Goal: Task Accomplishment & Management: Use online tool/utility

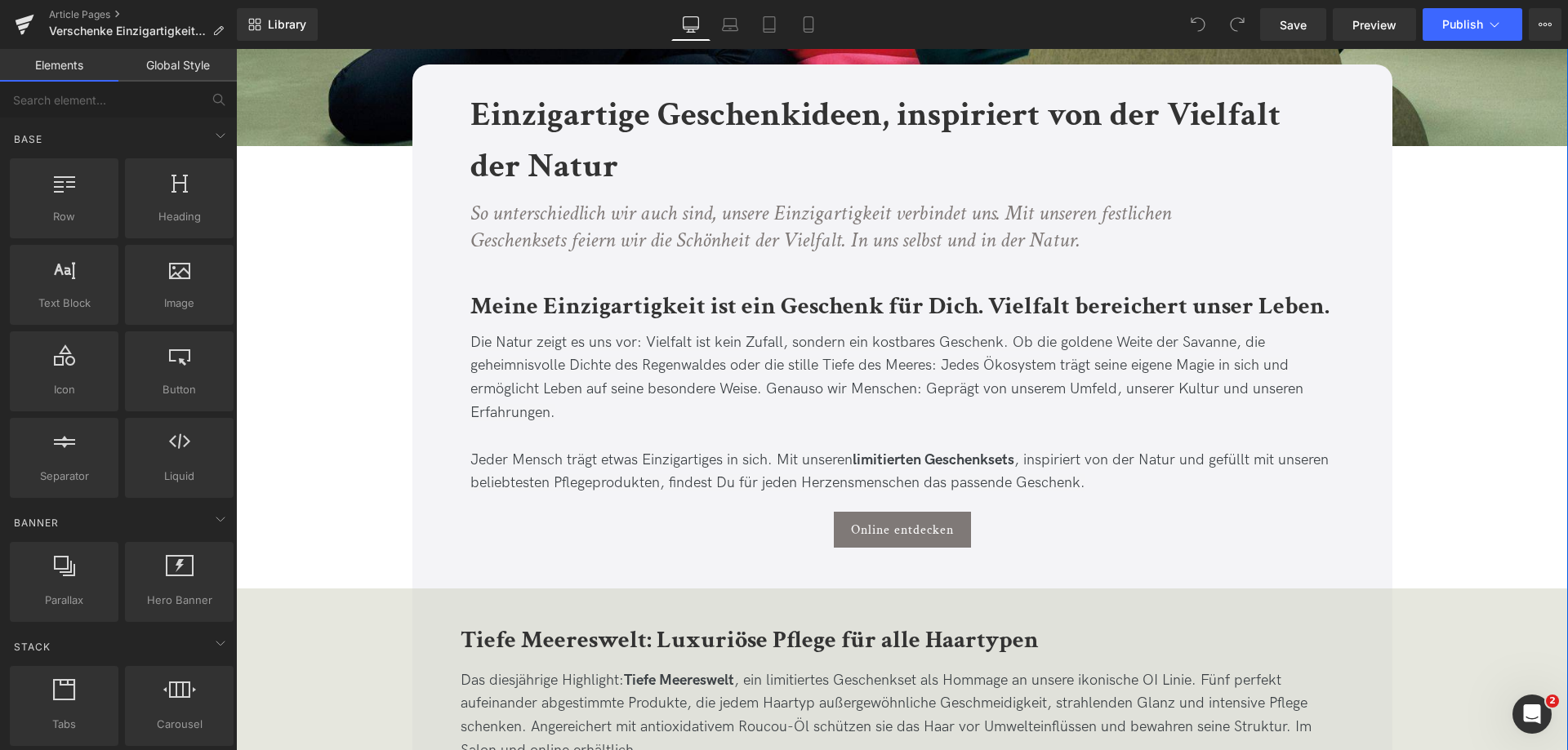
scroll to position [571, 0]
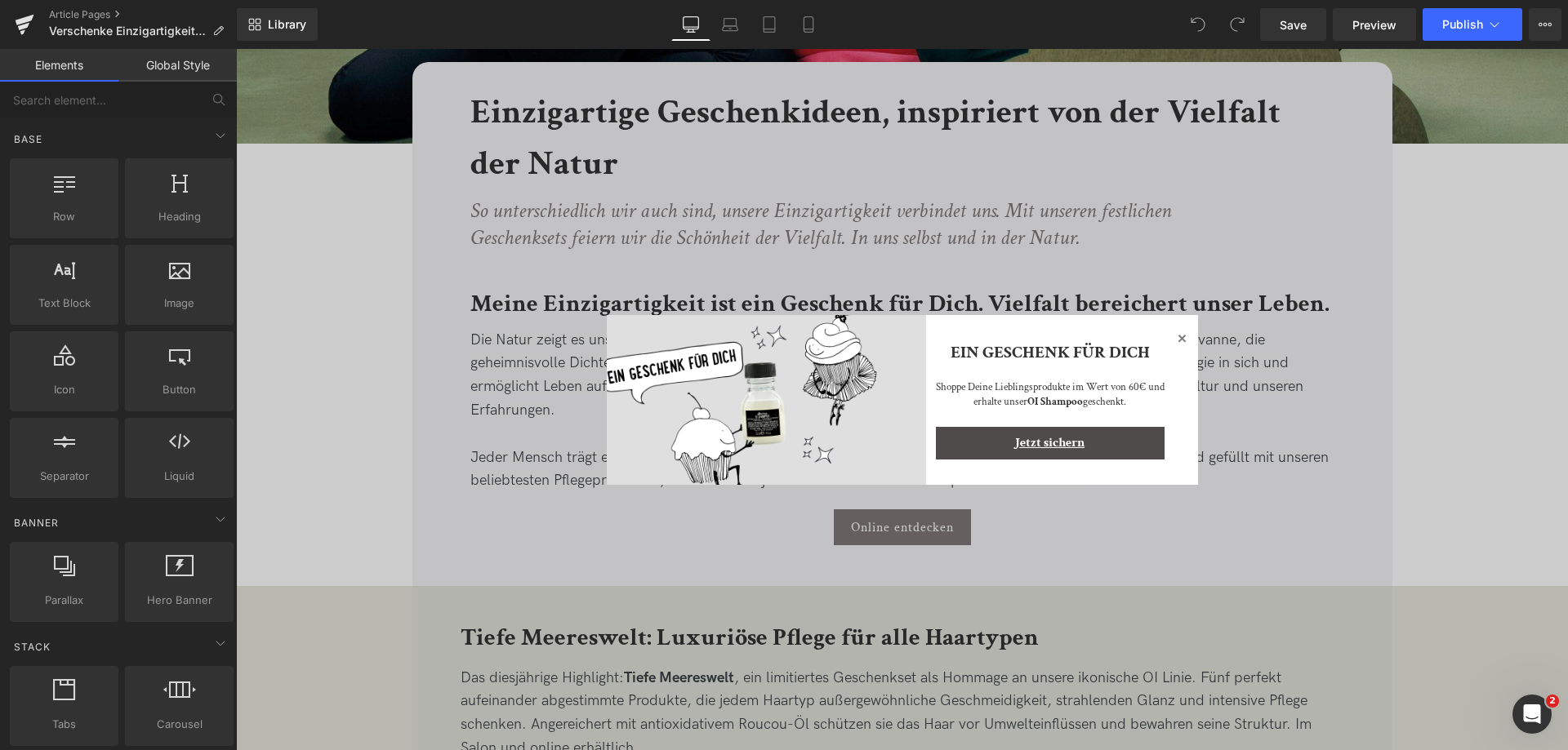
click at [1178, 336] on icon at bounding box center [1181, 337] width 8 height 8
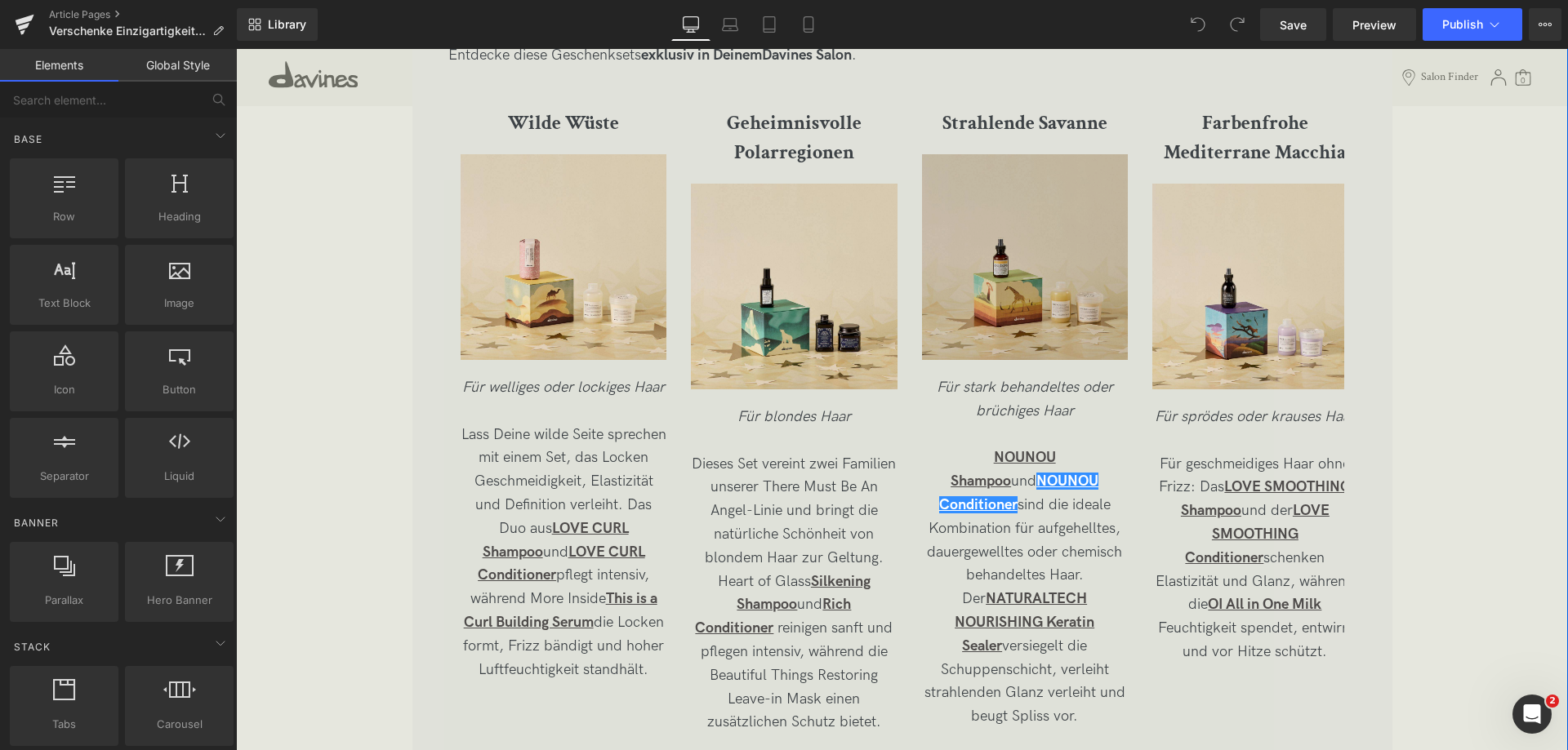
scroll to position [3021, 0]
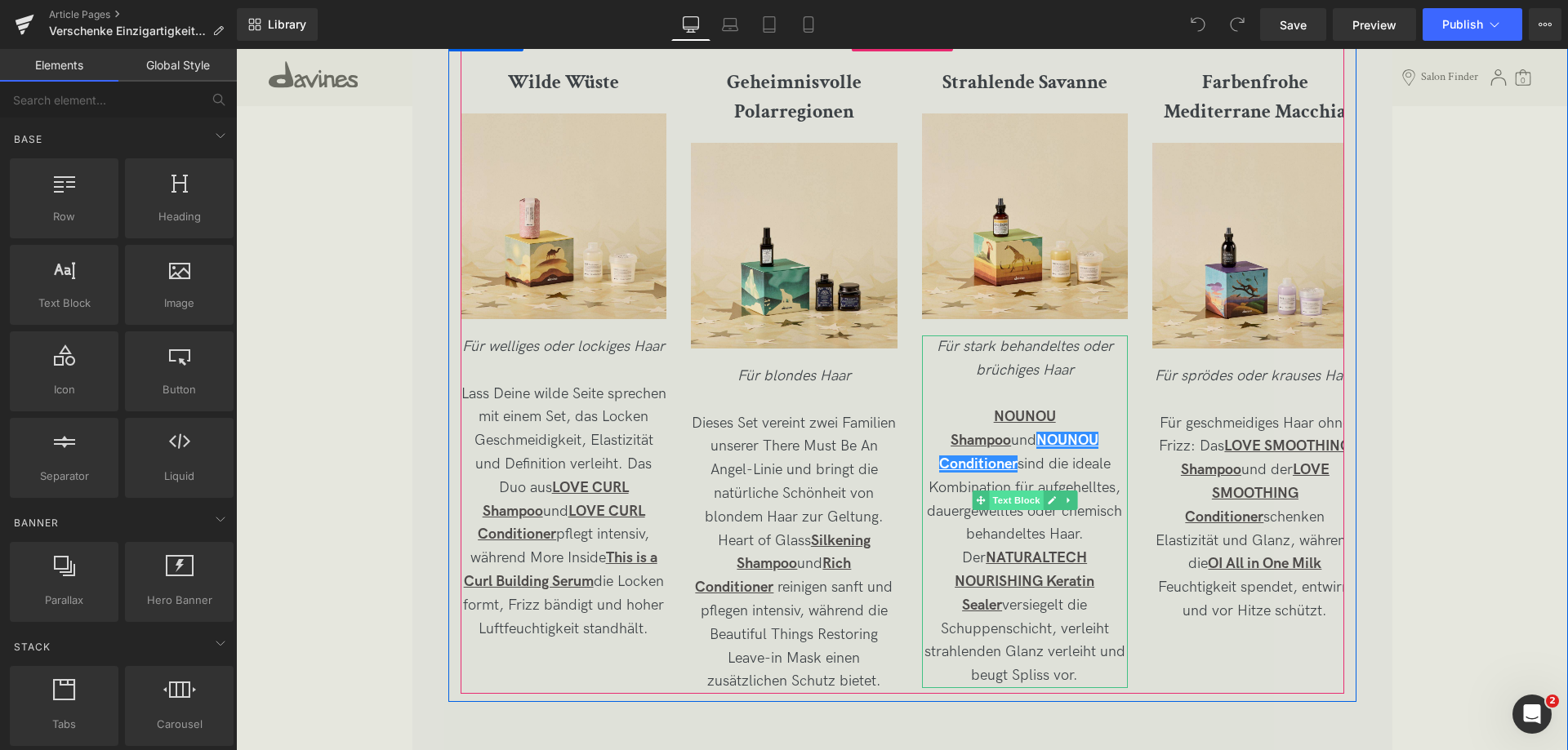
click at [1005, 498] on span "Text Block" at bounding box center [1016, 500] width 54 height 19
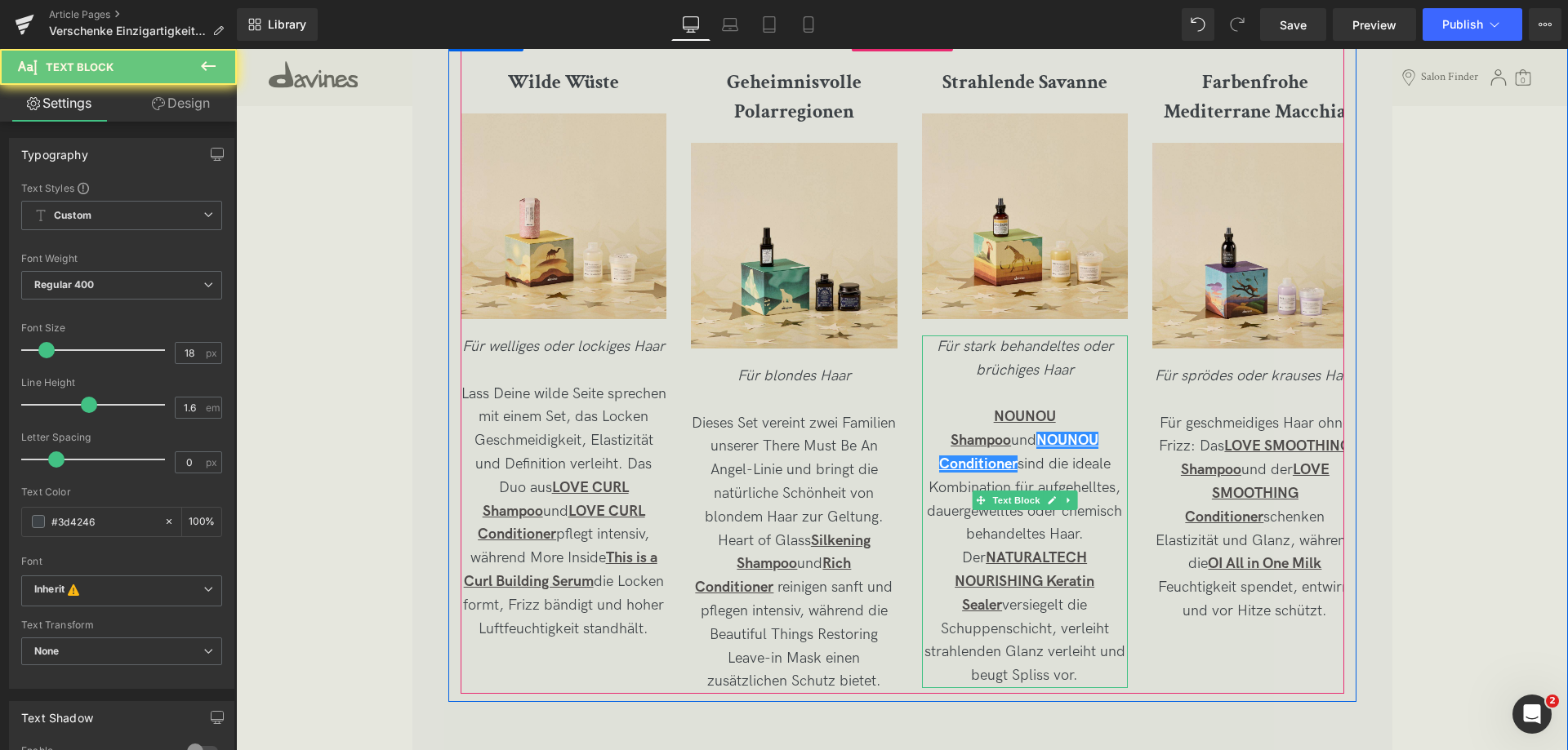
click at [970, 460] on span "NOUNOU Shampoo und NOUNOU Conditioner sind die ideale Kombination für aufgehell…" at bounding box center [1024, 546] width 201 height 276
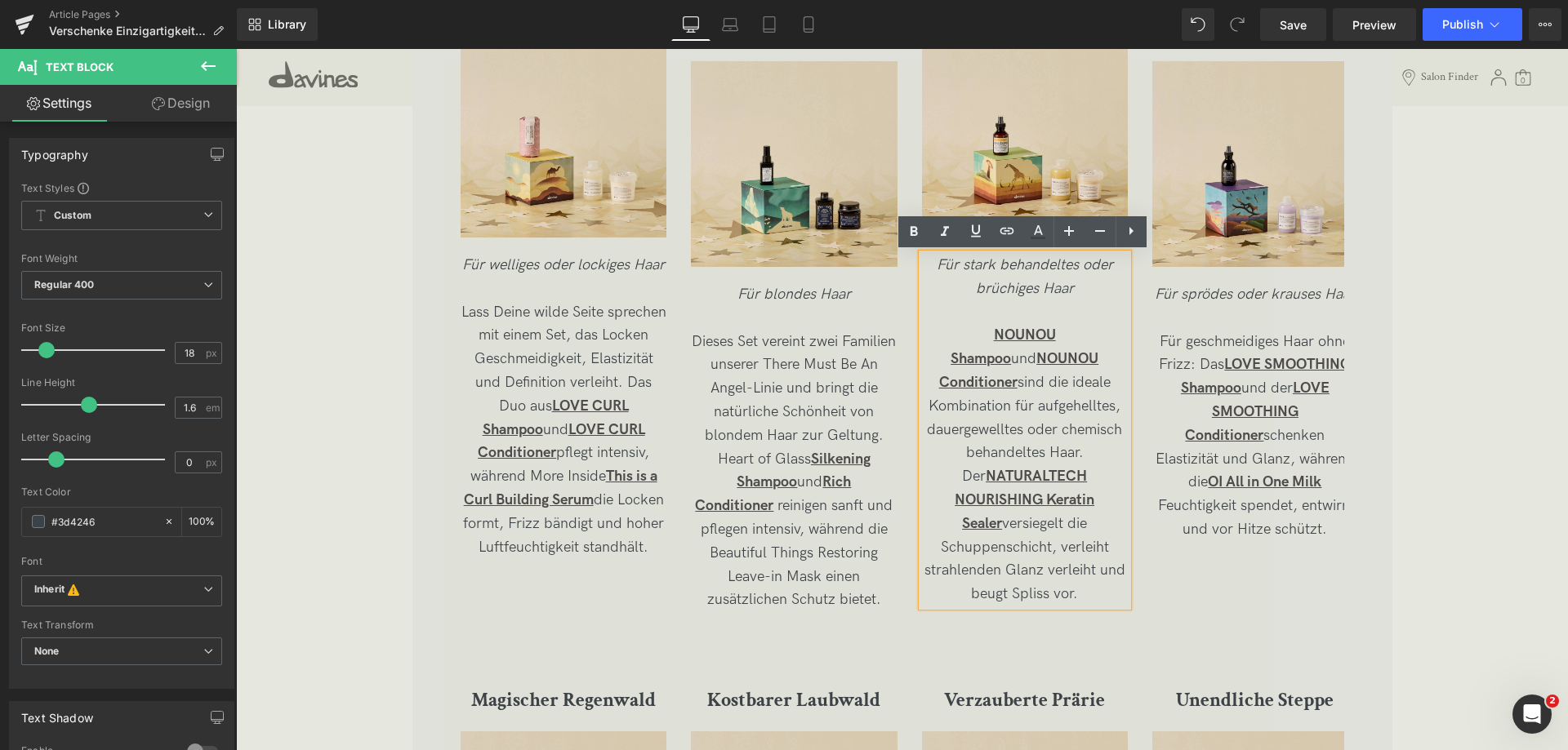
click at [1010, 427] on span "NOUNOU Shampoo und NOUNOU Conditioner sind die ideale Kombination für aufgehell…" at bounding box center [1024, 464] width 201 height 276
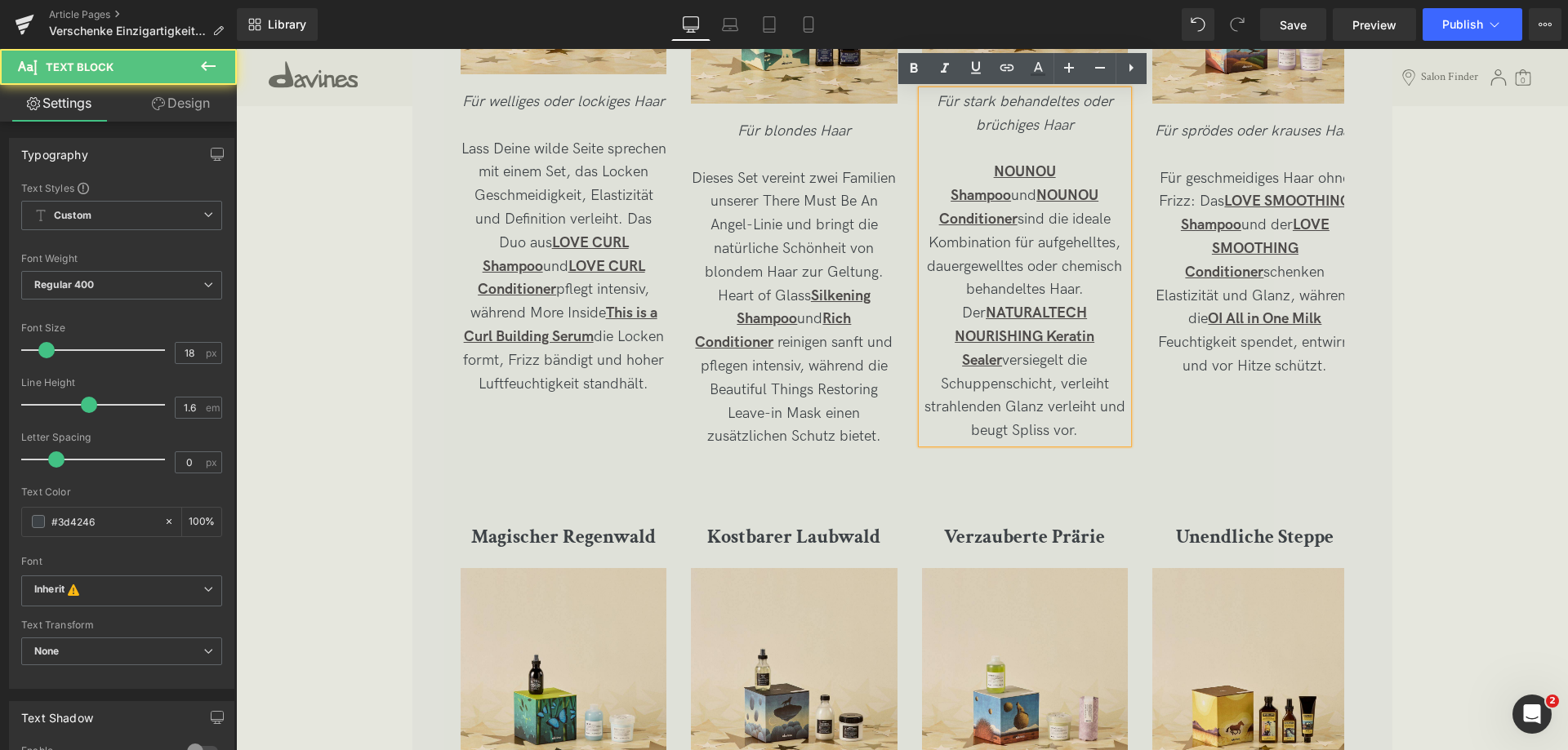
click at [1029, 347] on p "NOUNOU Shampoo und NOUNOU Conditioner sind die ideale Kombination für aufgehell…" at bounding box center [1024, 302] width 206 height 282
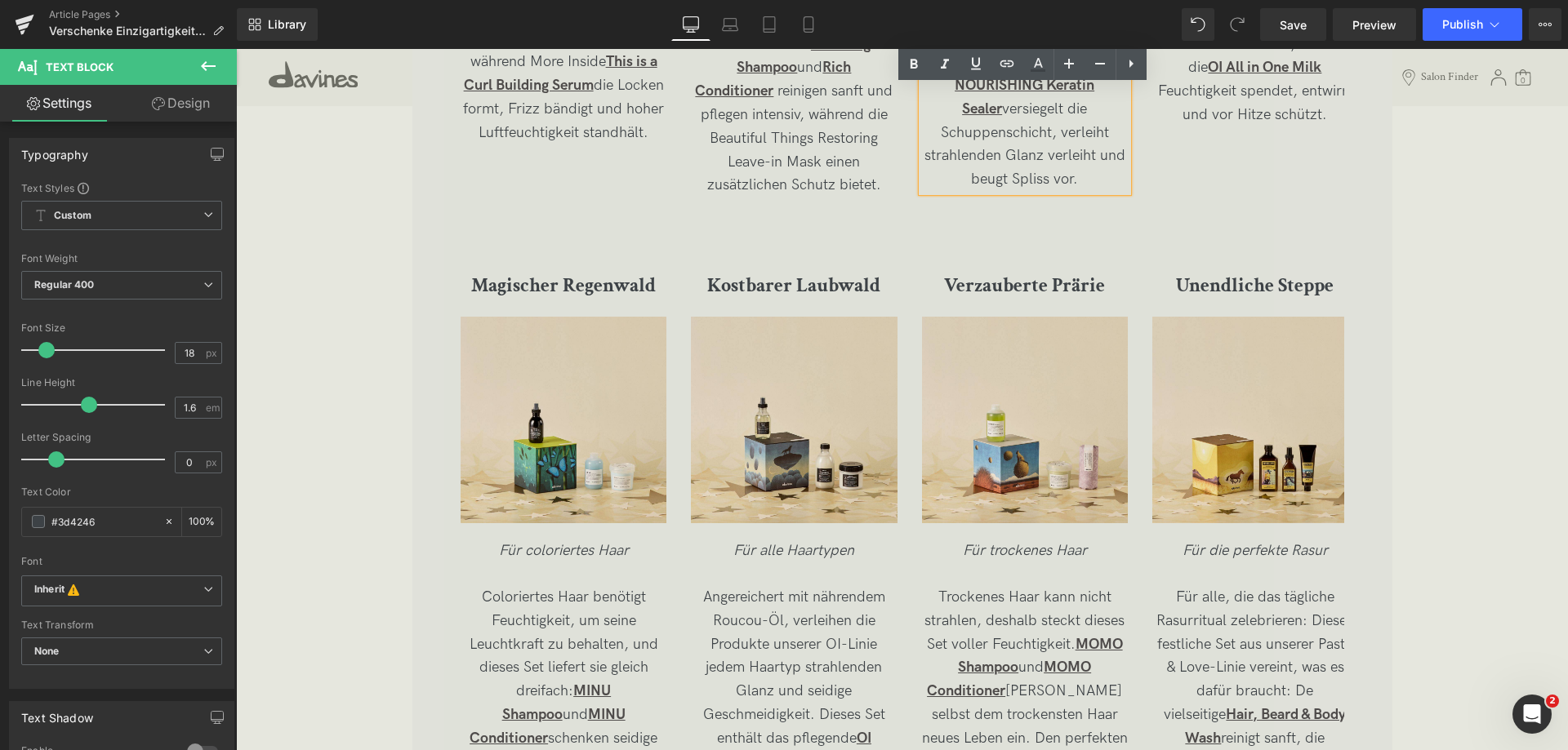
scroll to position [3674, 0]
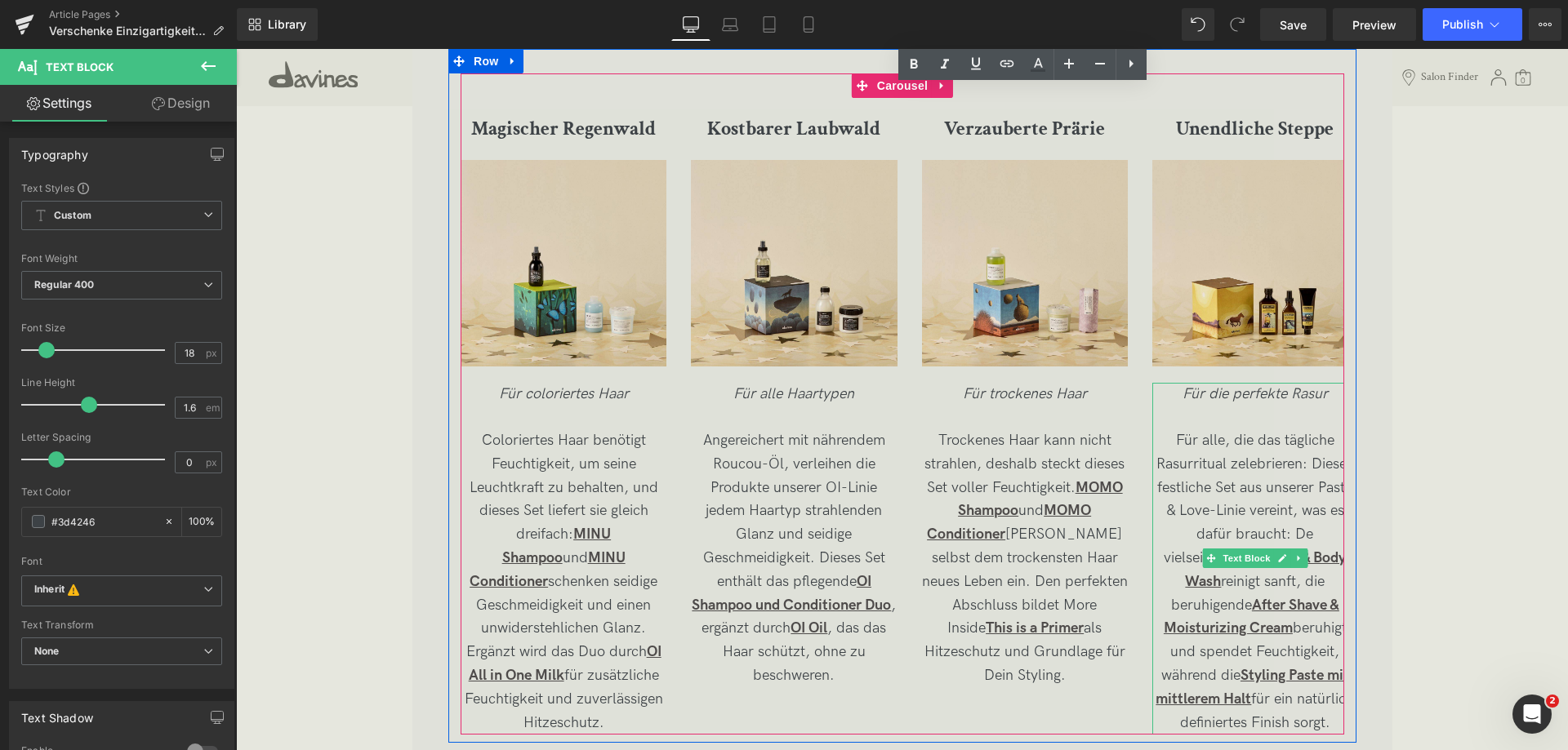
click at [1295, 532] on p "Für alle, die das tägliche Rasurritual zelebrieren: Dieses festliche Set aus un…" at bounding box center [1255, 582] width 206 height 306
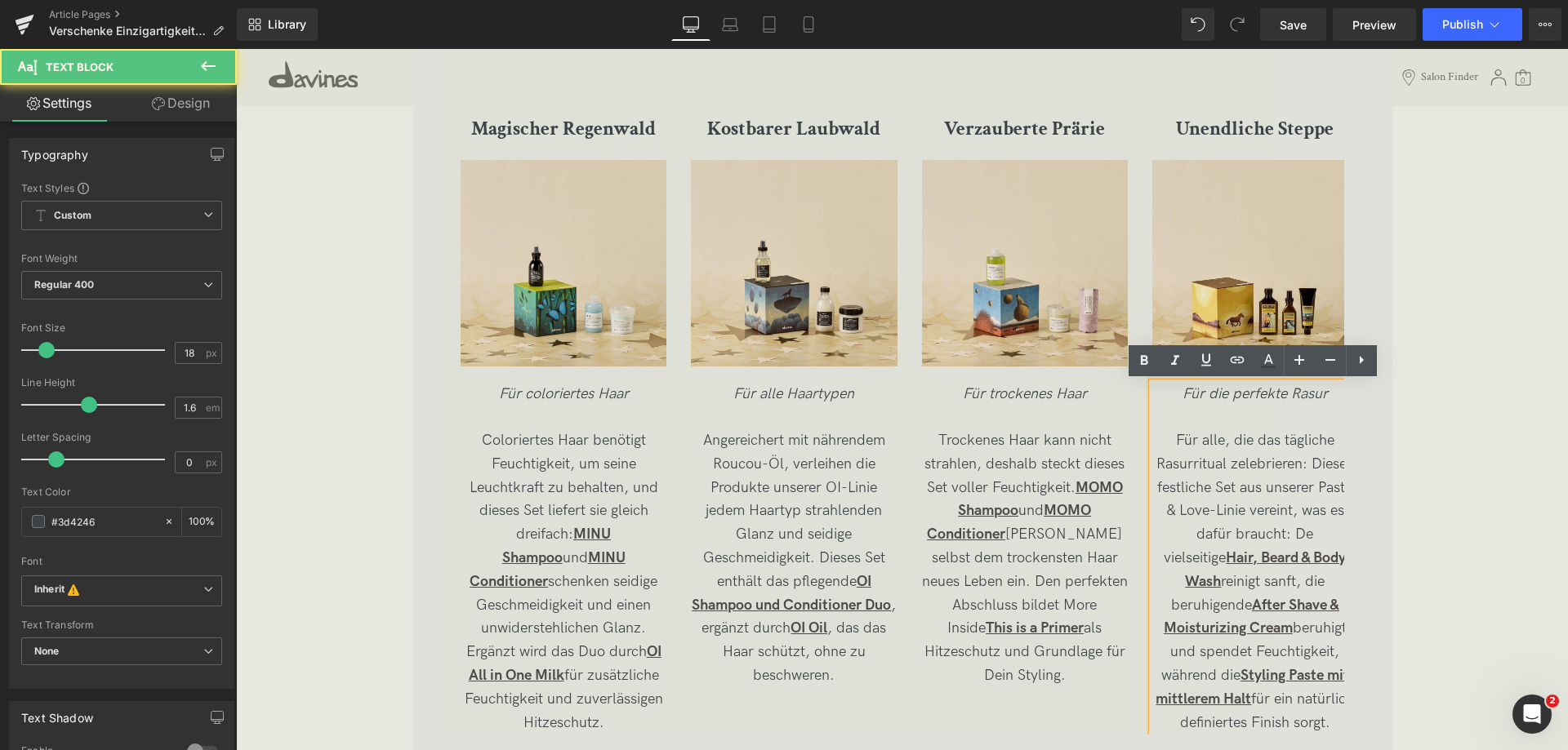
click at [1317, 532] on p "Für alle, die das tägliche Rasurritual zelebrieren: Dieses festliche Set aus un…" at bounding box center [1255, 582] width 206 height 306
click at [1271, 575] on p "Für alle, die das tägliche Rasurritual zelebrieren: Dieses festliche Set aus un…" at bounding box center [1255, 582] width 206 height 306
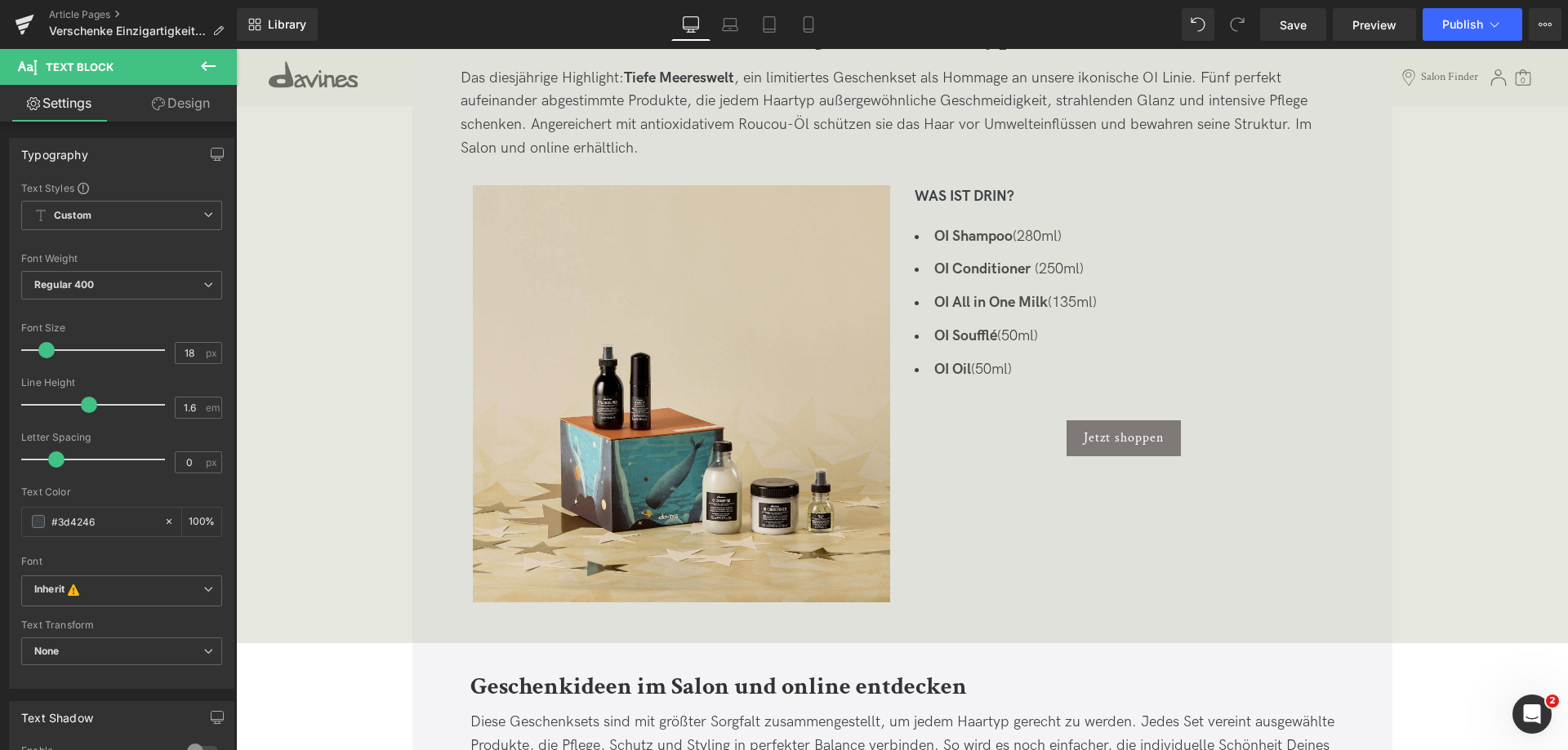
scroll to position [980, 0]
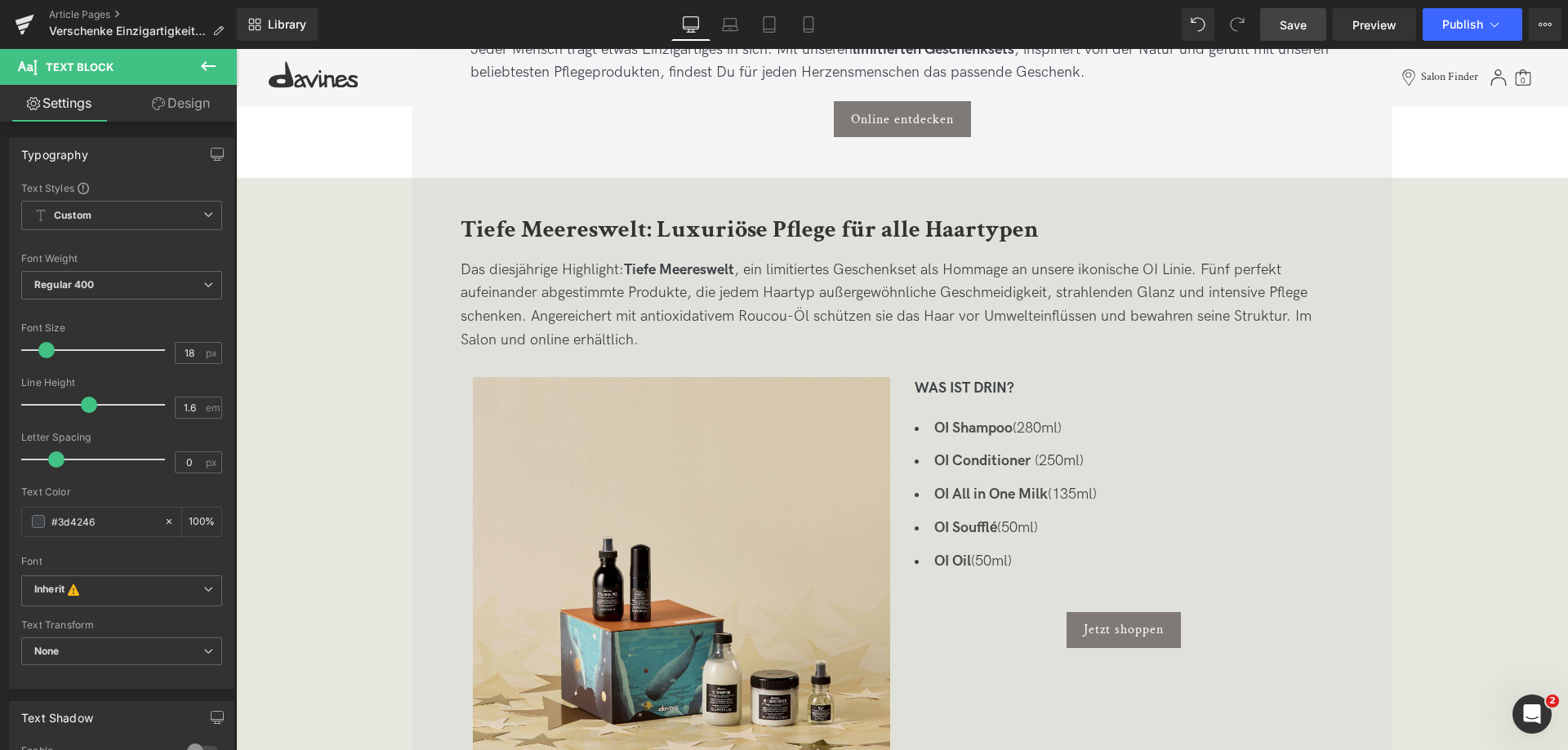
click at [1292, 17] on span "Save" at bounding box center [1293, 25] width 27 height 17
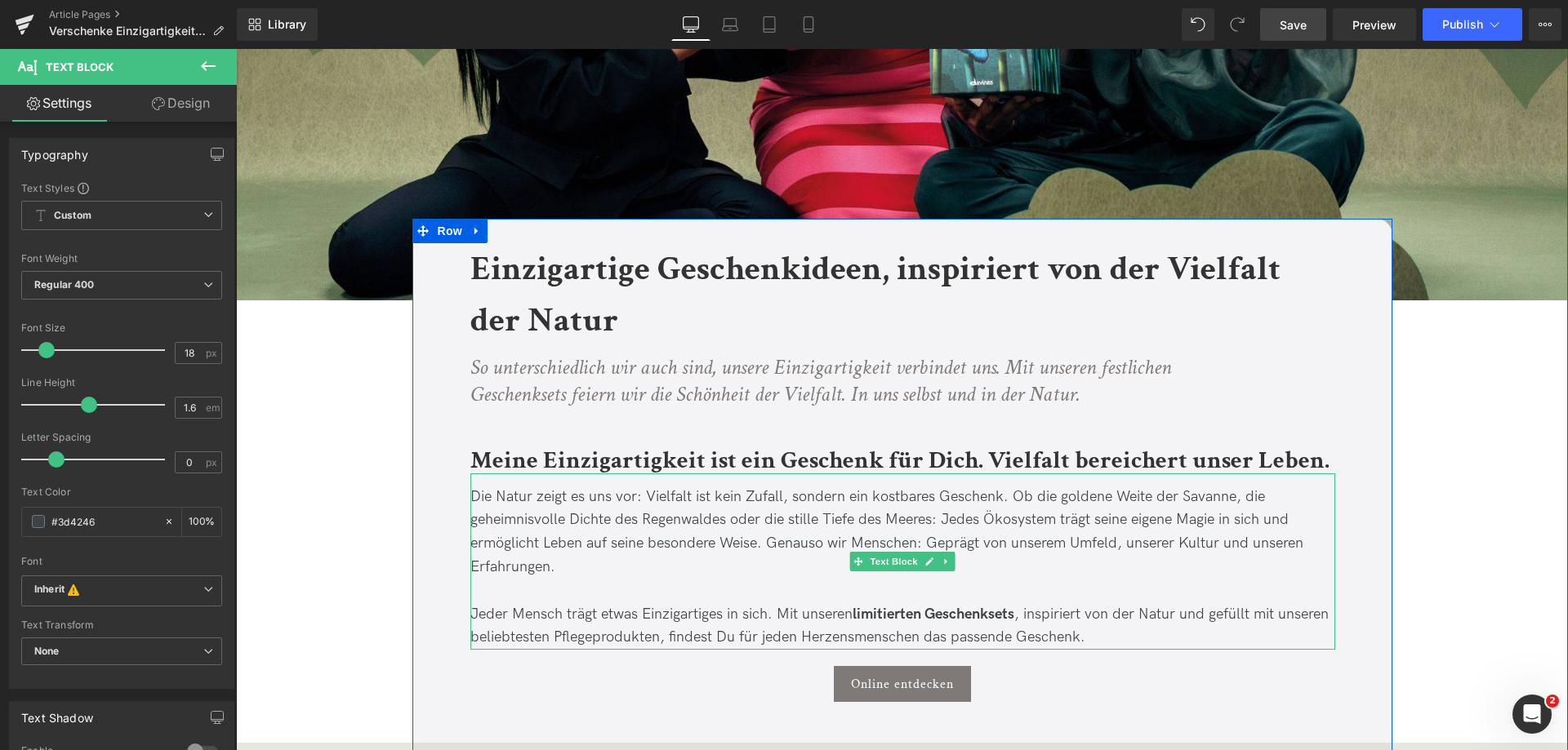
scroll to position [409, 0]
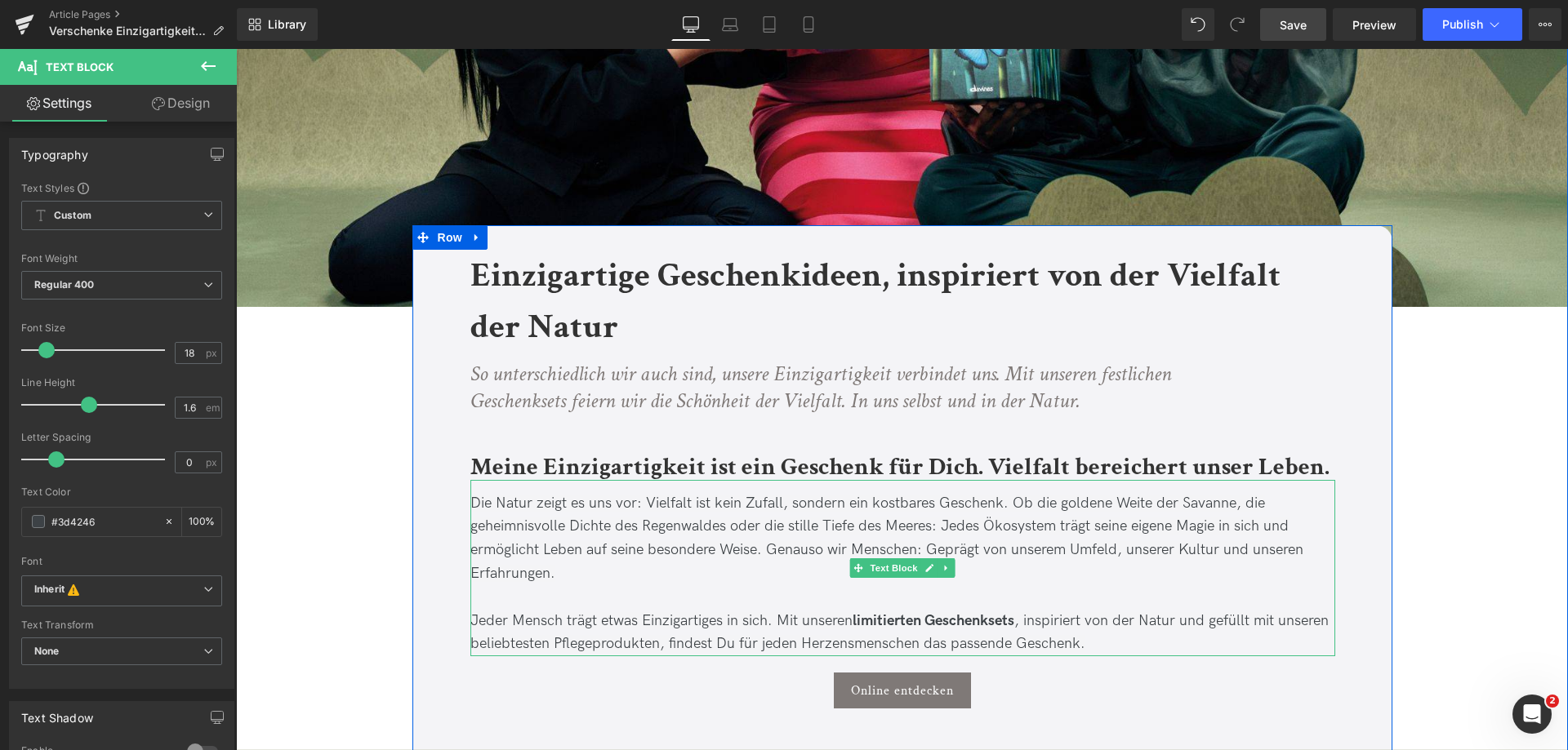
click at [612, 526] on span "Die Natur zeigt es uns vor: Vielfalt ist kein Zufall, sondern ein kostbares Ges…" at bounding box center [887, 538] width 833 height 87
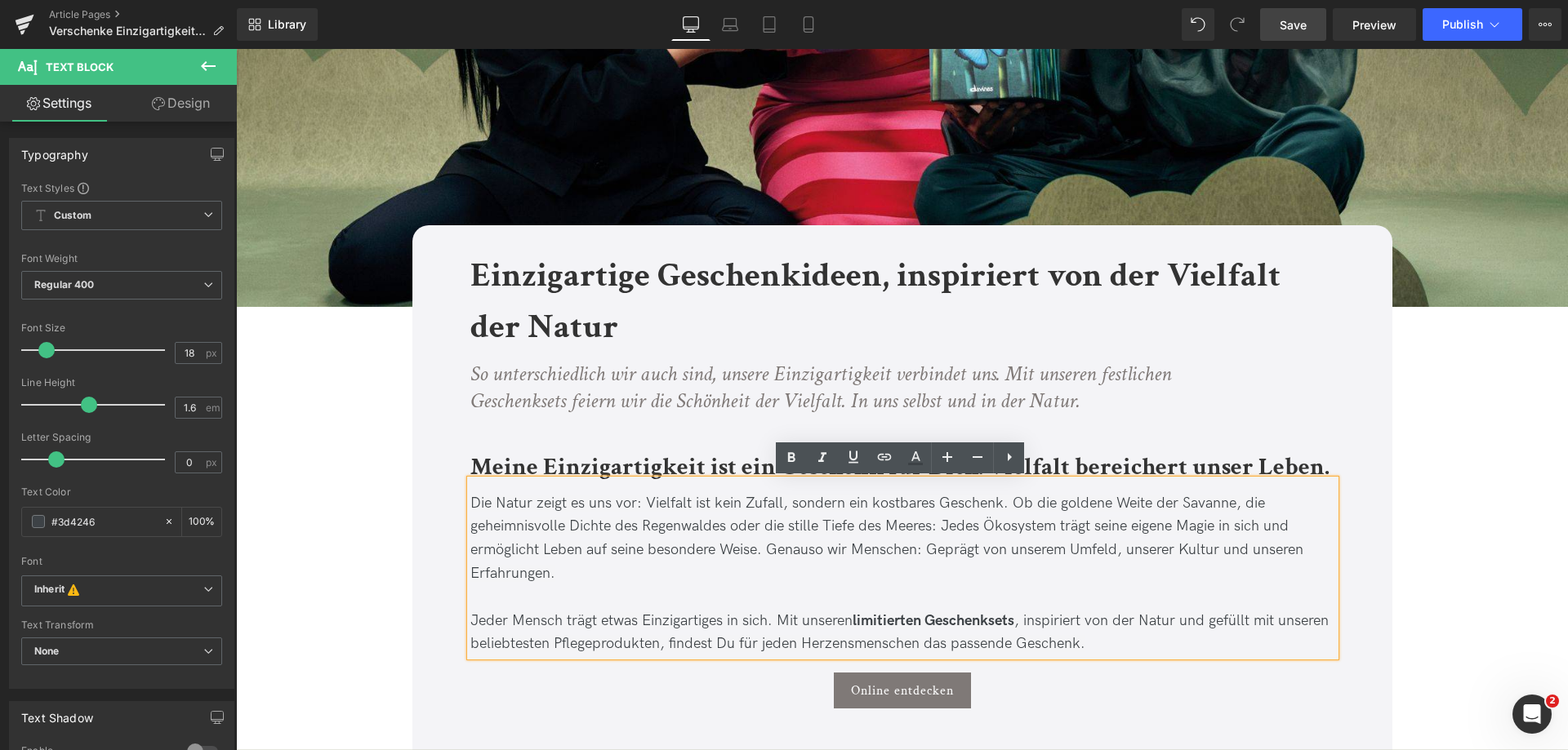
click at [604, 529] on span "Die Natur zeigt es uns vor: Vielfalt ist kein Zufall, sondern ein kostbares Ges…" at bounding box center [887, 538] width 833 height 87
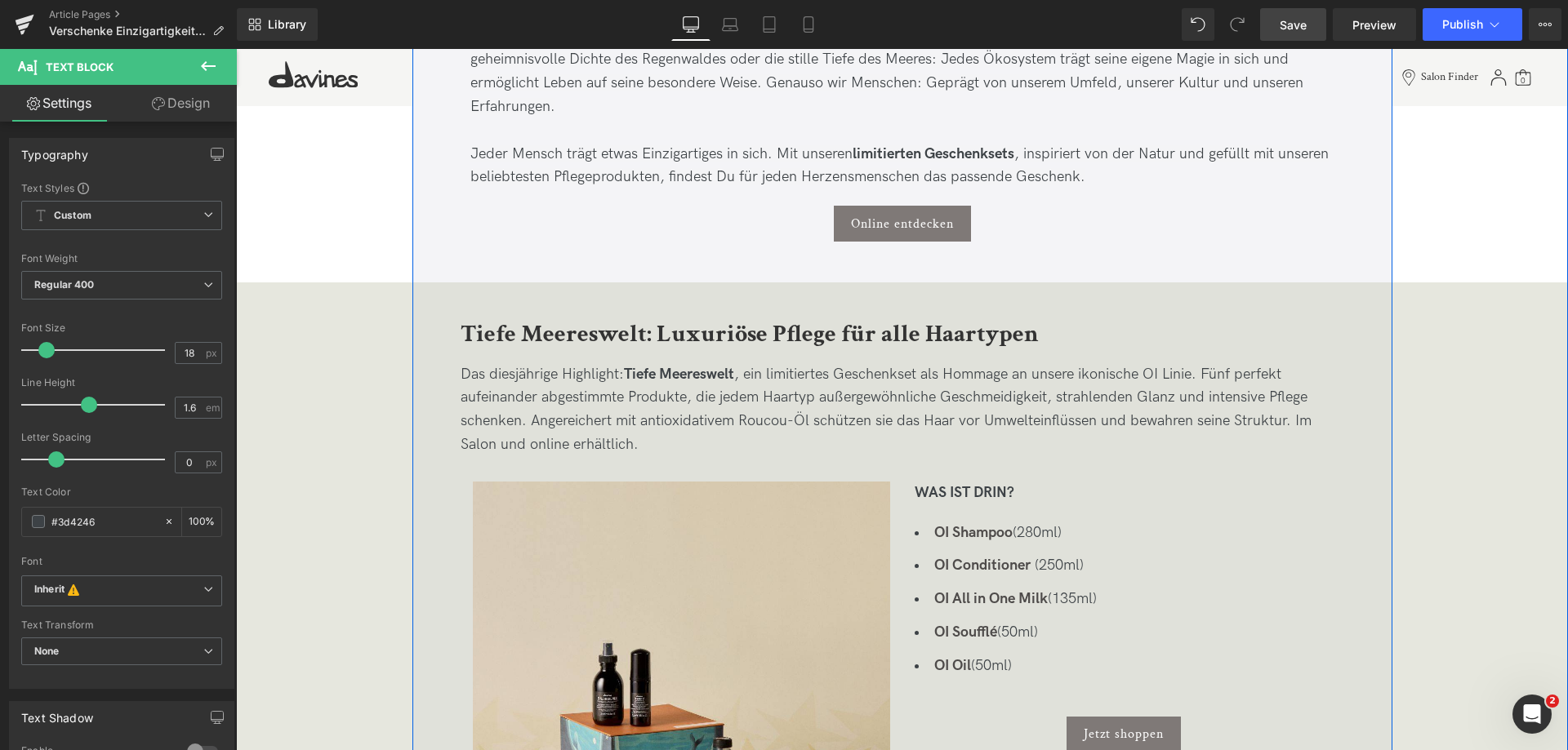
scroll to position [898, 0]
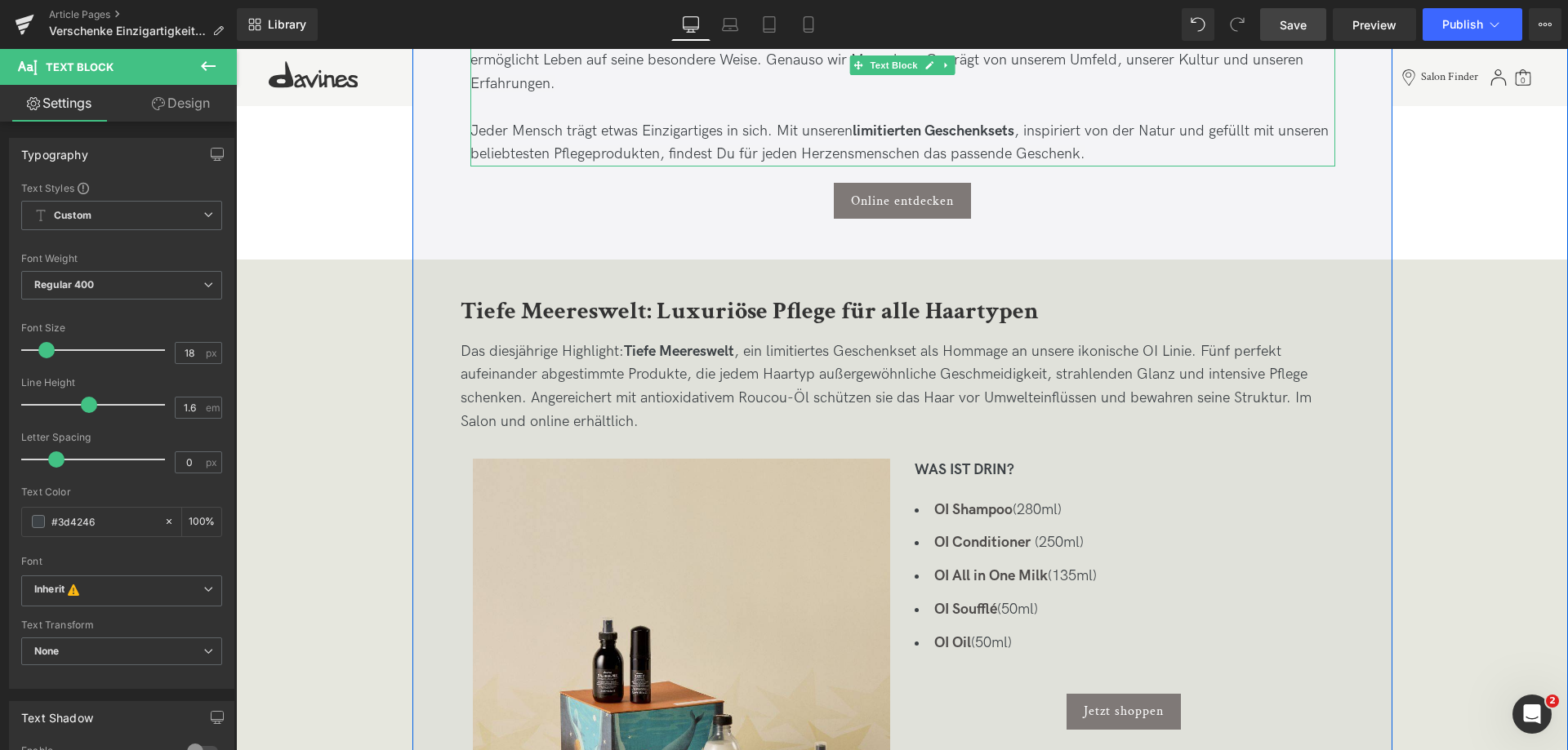
click at [872, 129] on strong "limitierten Geschenksets" at bounding box center [934, 132] width 162 height 17
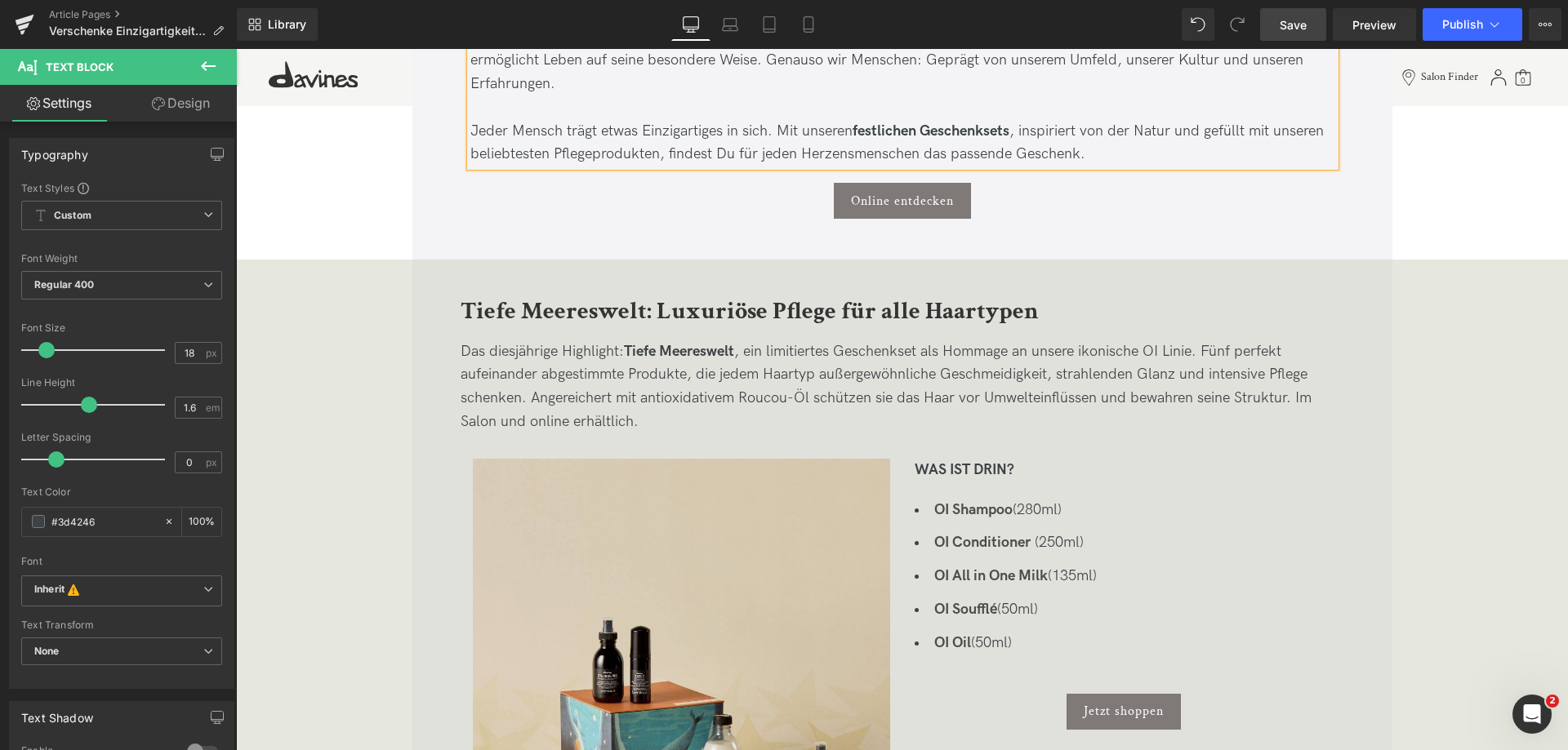
click at [1303, 31] on span "Save" at bounding box center [1293, 25] width 27 height 17
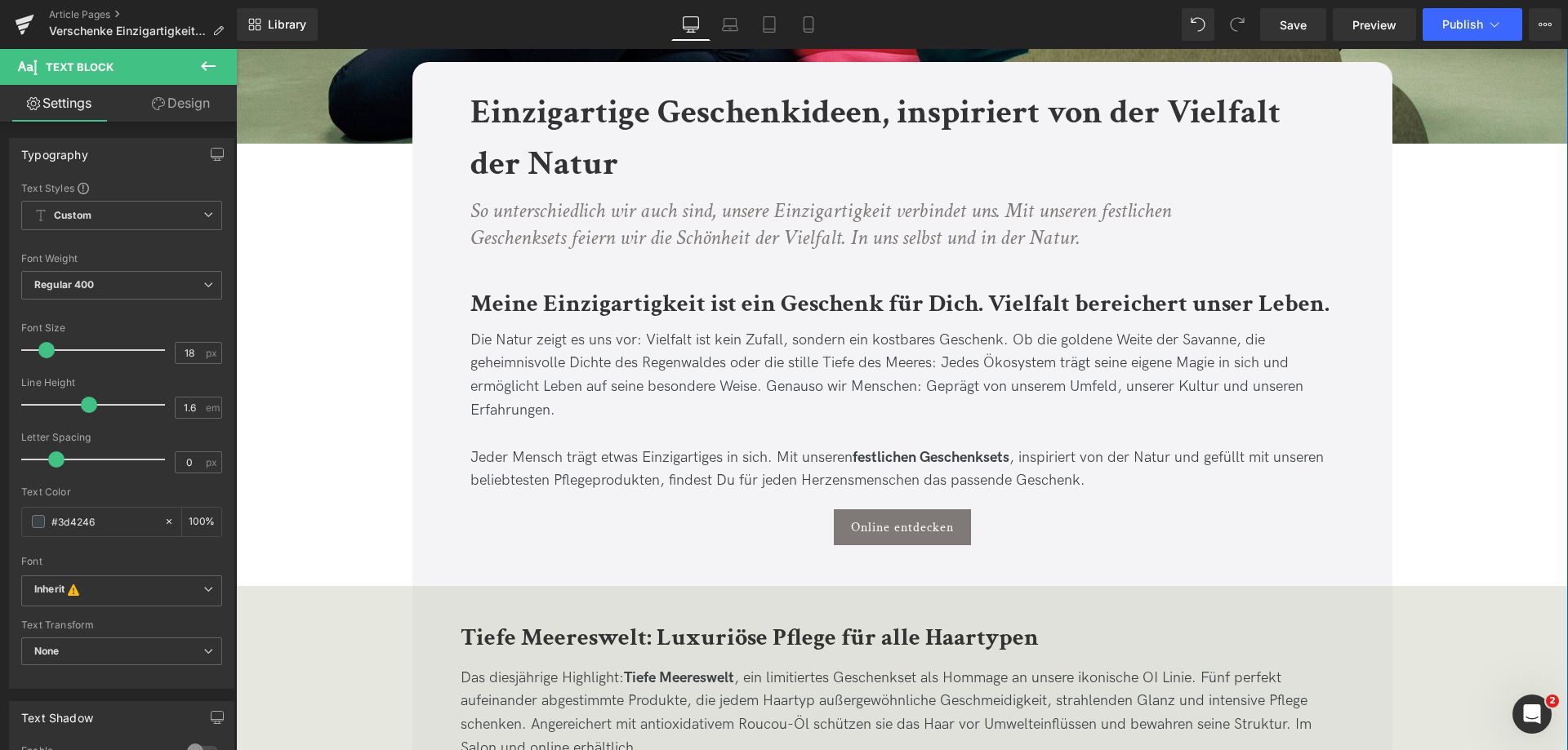
scroll to position [490, 0]
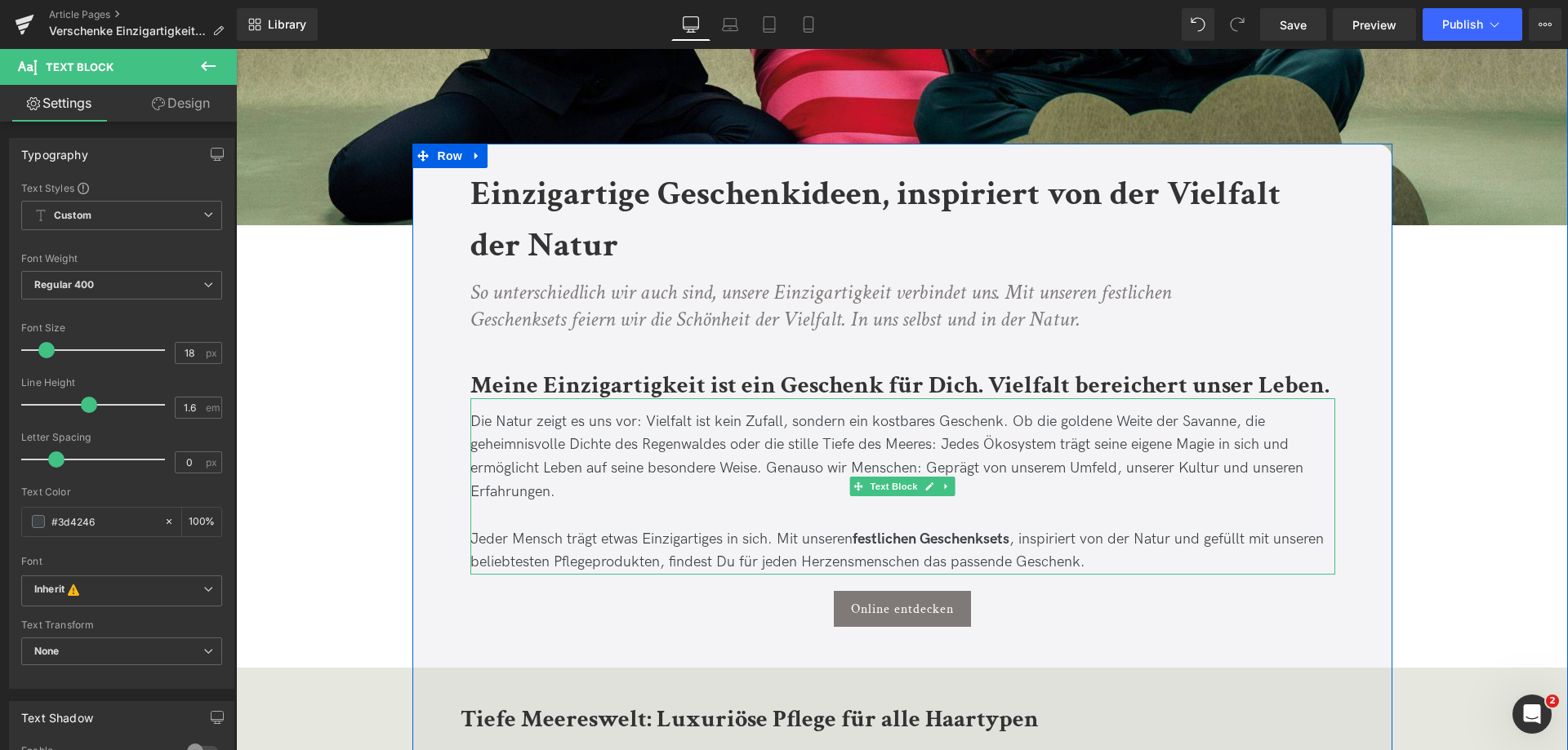
click at [1213, 561] on p "Jeder Mensch trägt etwas Einzigartiges in sich. Mit unseren festlichen Geschenk…" at bounding box center [902, 551] width 865 height 47
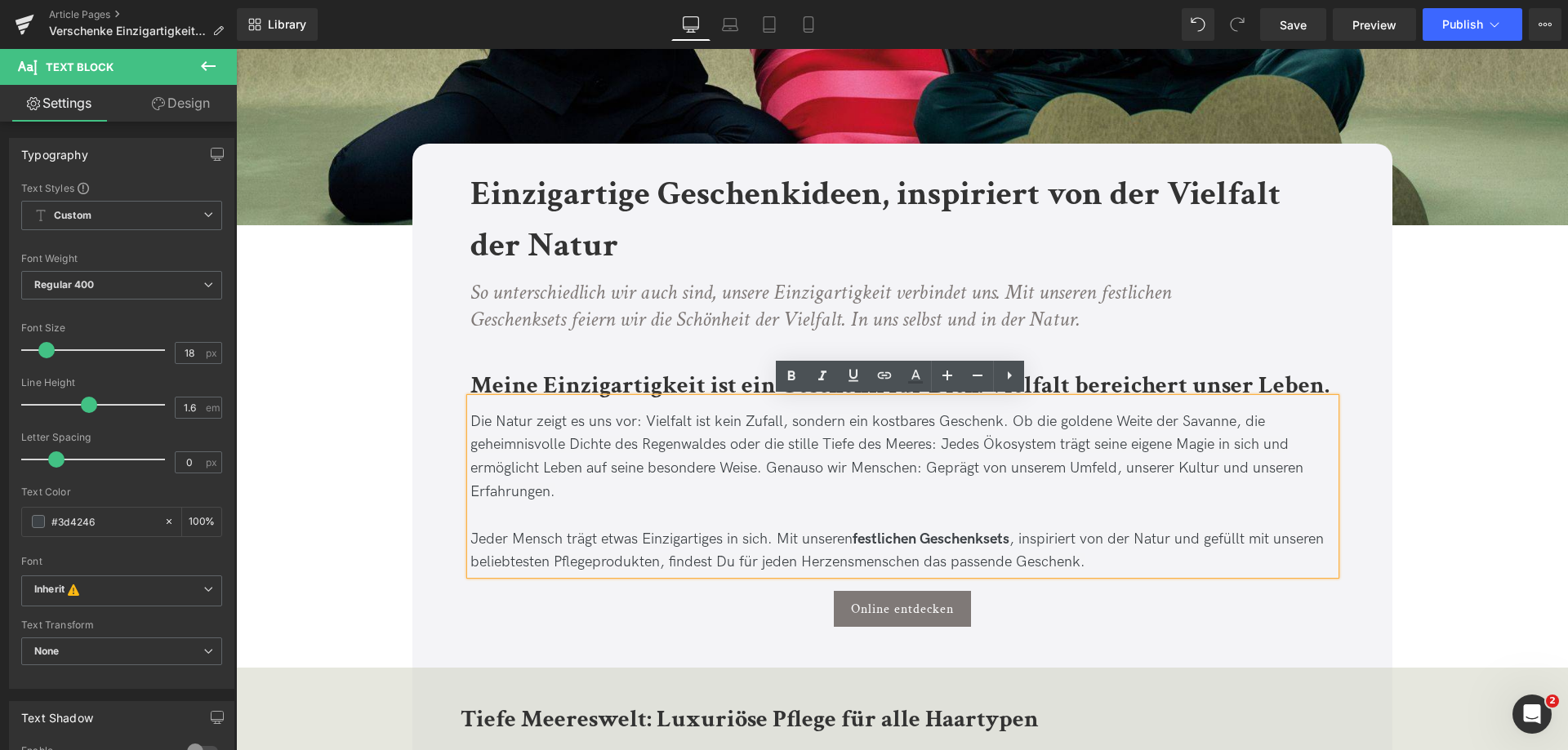
click at [1197, 250] on h1 "Einzigartige Geschenkideen, inspiriert von der Vielfalt der Natur" at bounding box center [902, 220] width 865 height 103
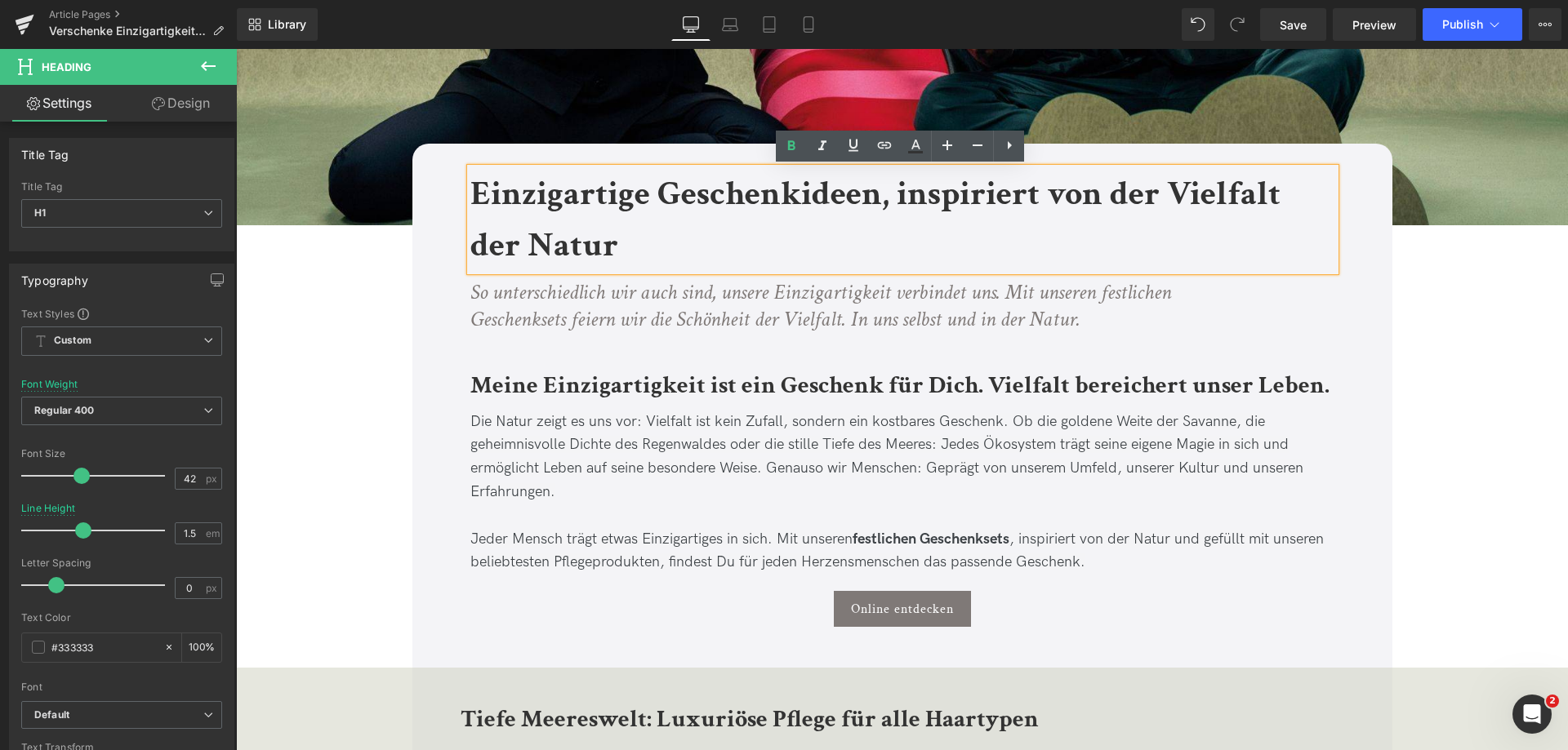
click at [896, 332] on div "So unterschiedlich wir auch sind, unsere Einzigartigkeit verbindet uns. Mit uns…" at bounding box center [902, 302] width 865 height 64
click at [1061, 331] on icon "So unterschiedlich wir auch sind, unsere Einzigartigkeit verbindet uns. Mit uns…" at bounding box center [821, 307] width 700 height 56
click at [1108, 319] on p "So unterschiedlich wir auch sind, unsere Einzigartigkeit verbindet uns. Mit uns…" at bounding box center [862, 307] width 783 height 56
click at [1037, 314] on icon "So unterschiedlich wir auch sind, unsere Einzigartigkeit verbindet uns. Mit uns…" at bounding box center [821, 307] width 700 height 56
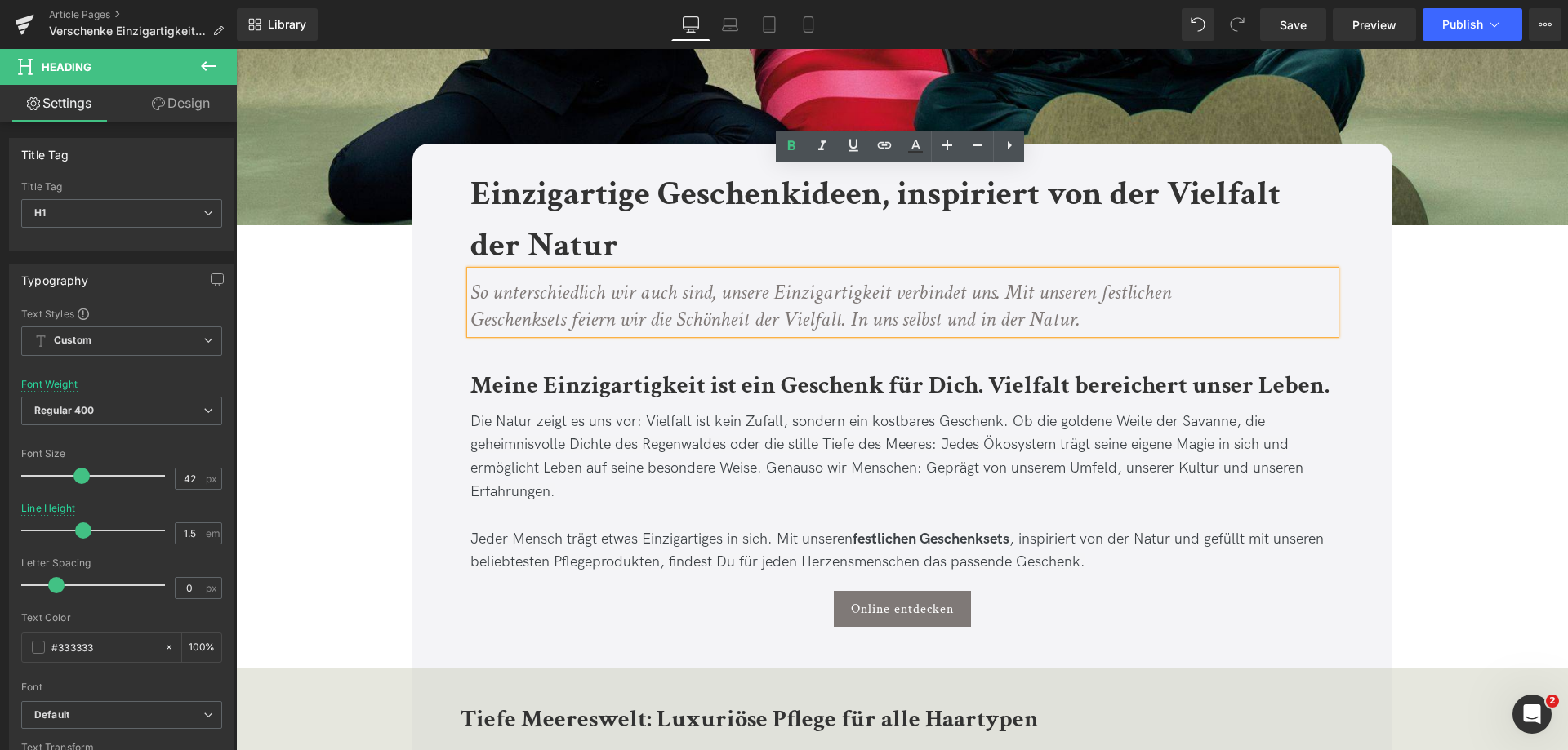
drag, startPoint x: 1004, startPoint y: 292, endPoint x: 1344, endPoint y: 390, distance: 353.8
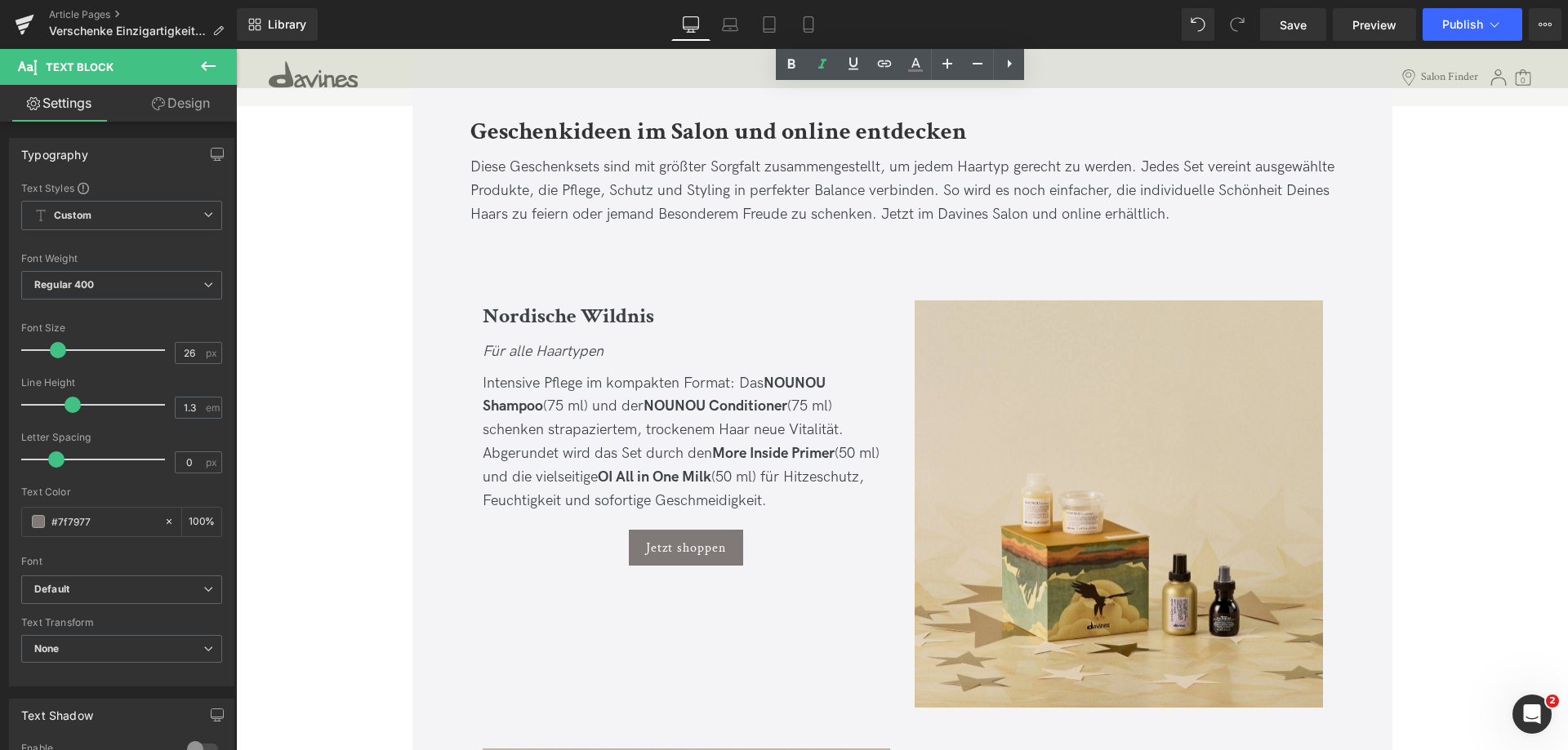
scroll to position [1714, 0]
